Goal: Task Accomplishment & Management: Manage account settings

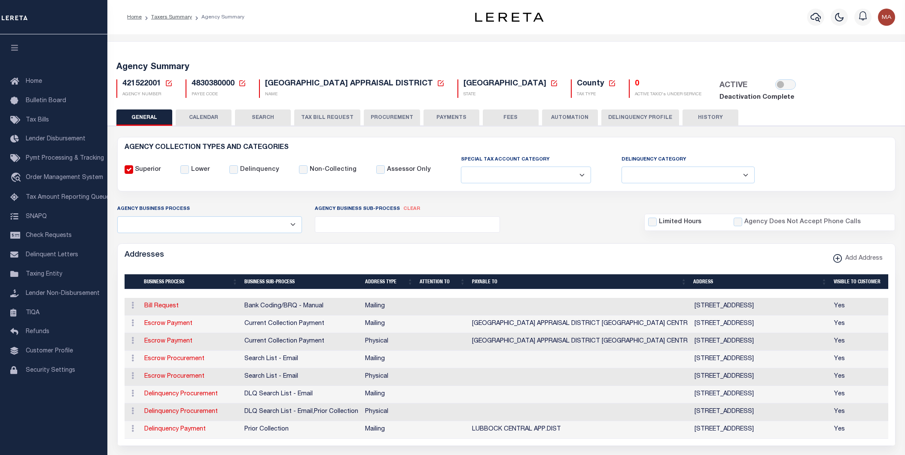
select select
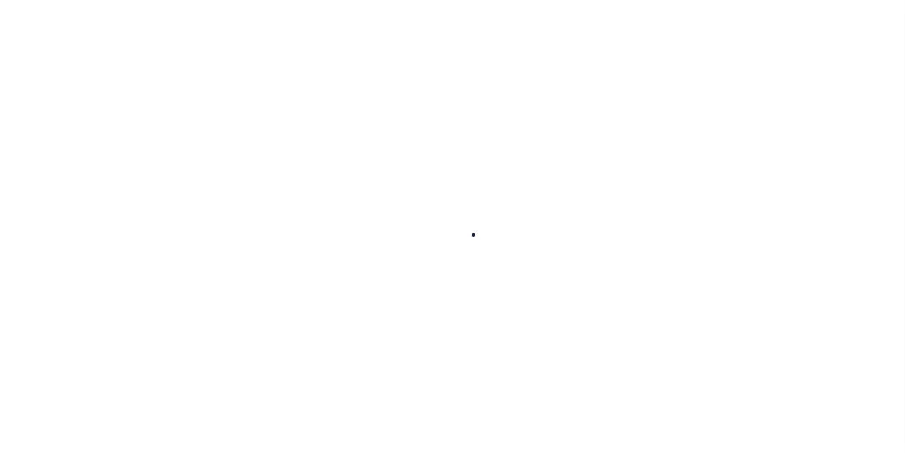
select select
checkbox input "false"
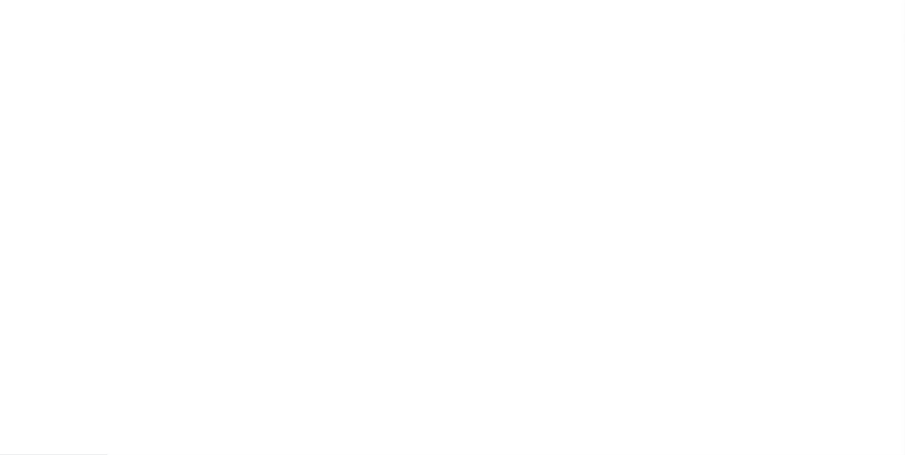
checkbox input "false"
type input "4830380000"
select select
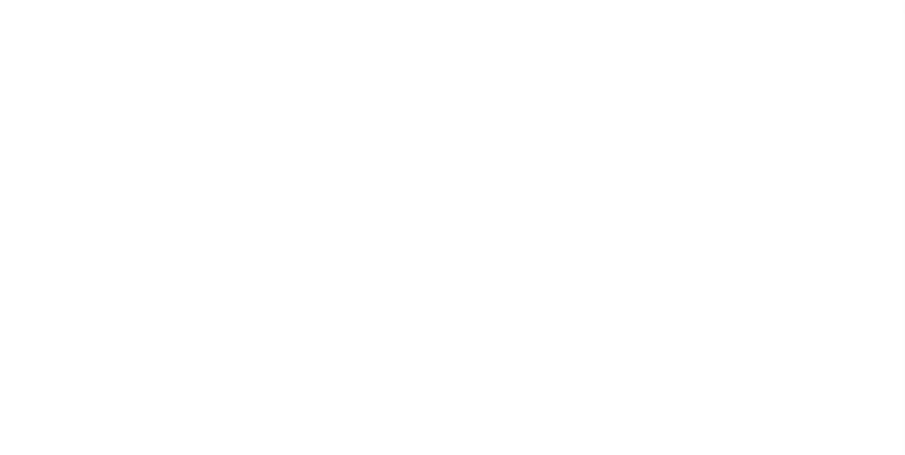
select select
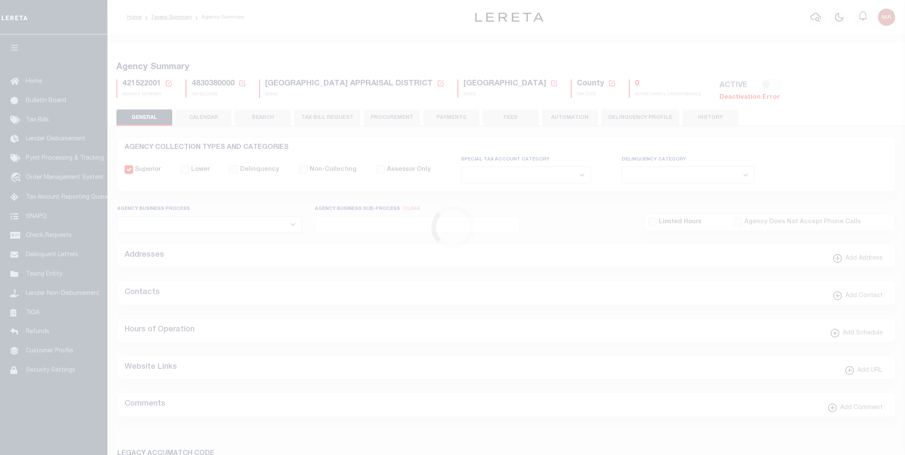
select select
